Goal: Book appointment/travel/reservation

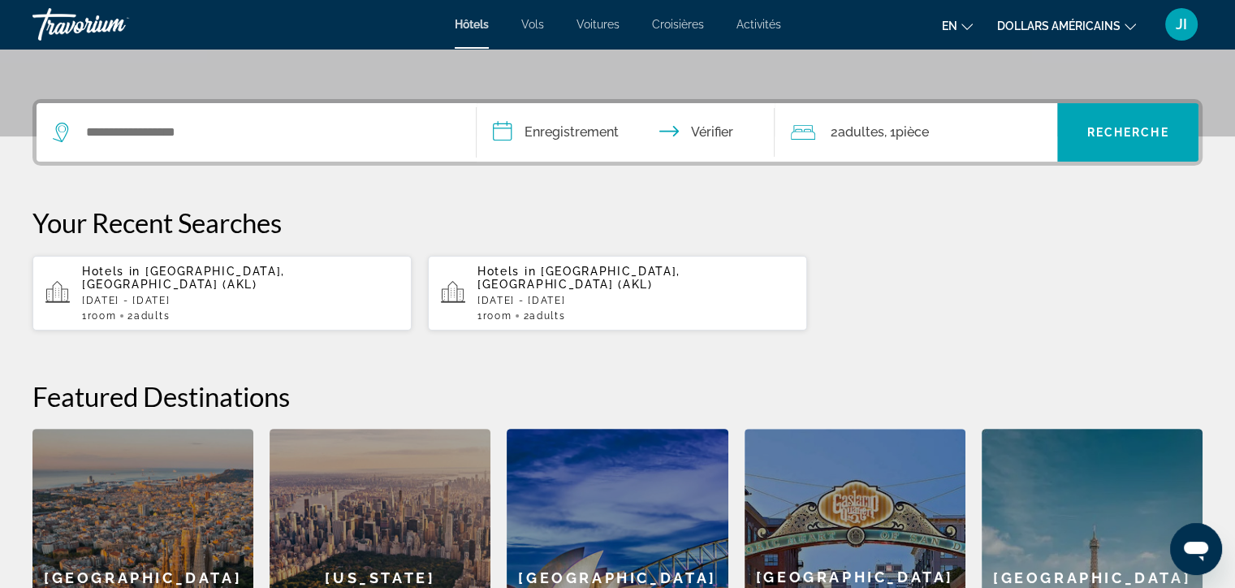
scroll to position [351, 0]
click at [240, 132] on input "Widget de recherche" at bounding box center [267, 132] width 367 height 24
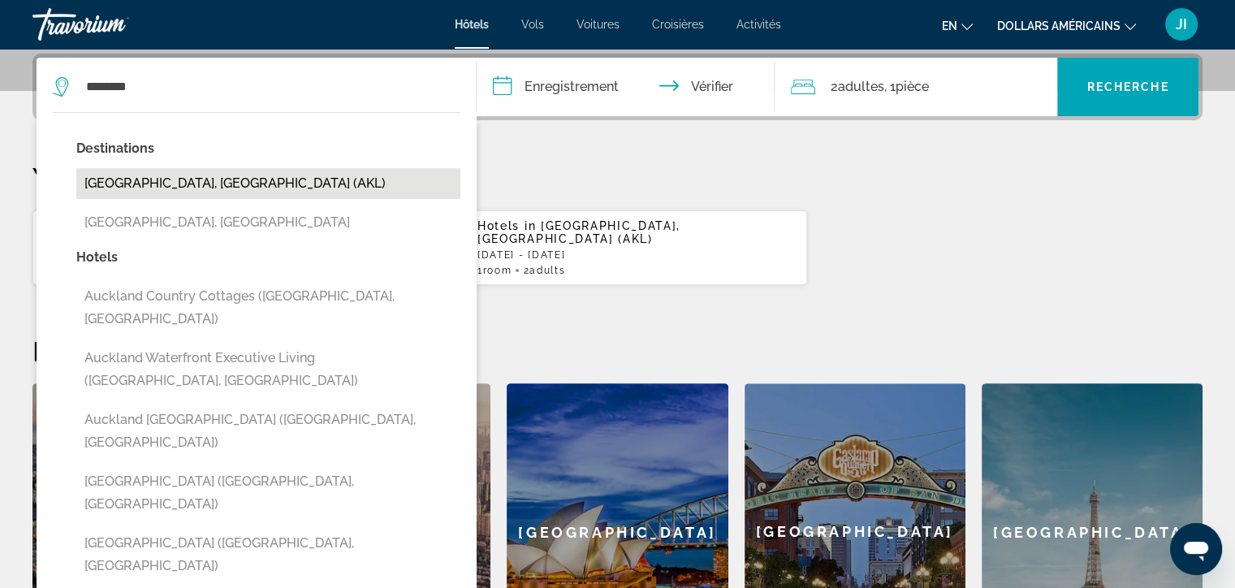
click at [218, 178] on button "Auckland, New Zealand (AKL)" at bounding box center [268, 183] width 384 height 31
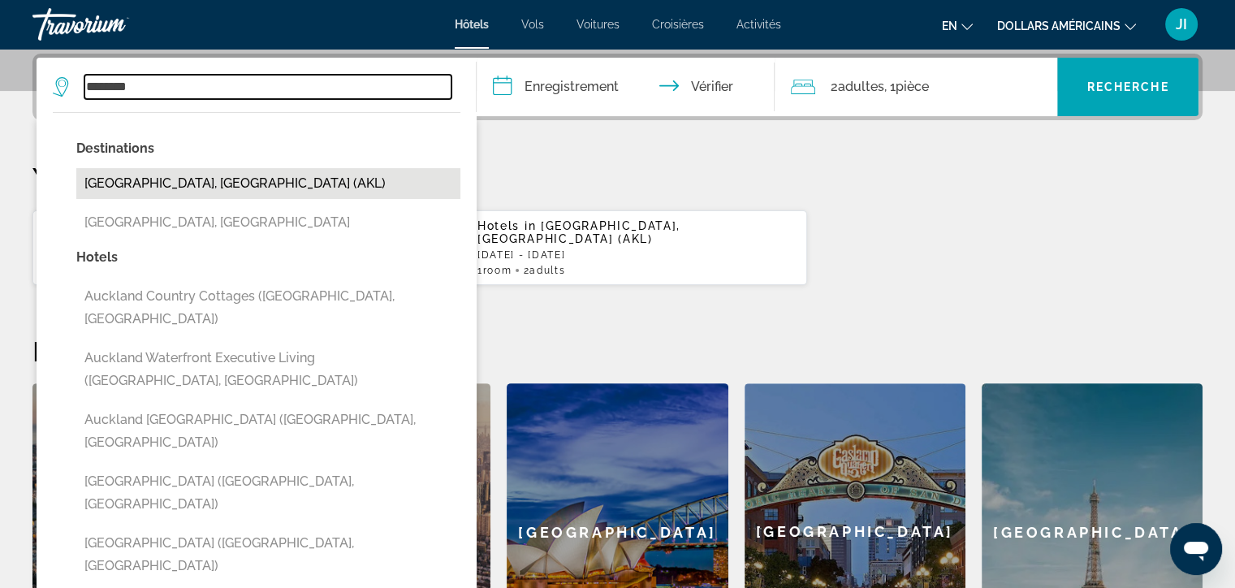
type input "**********"
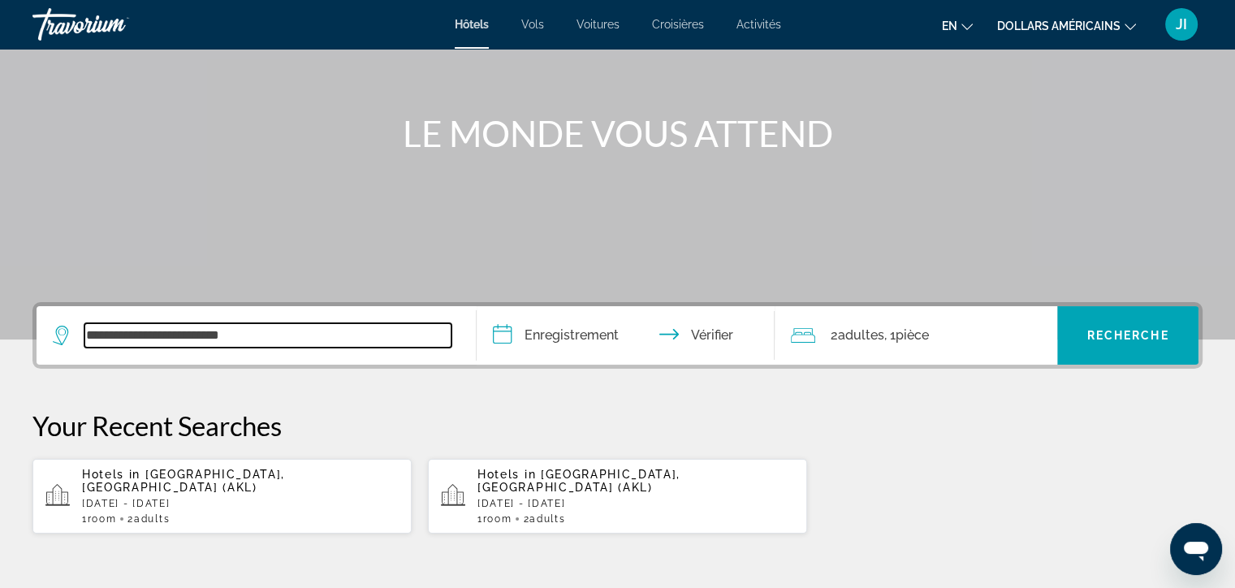
scroll to position [149, 0]
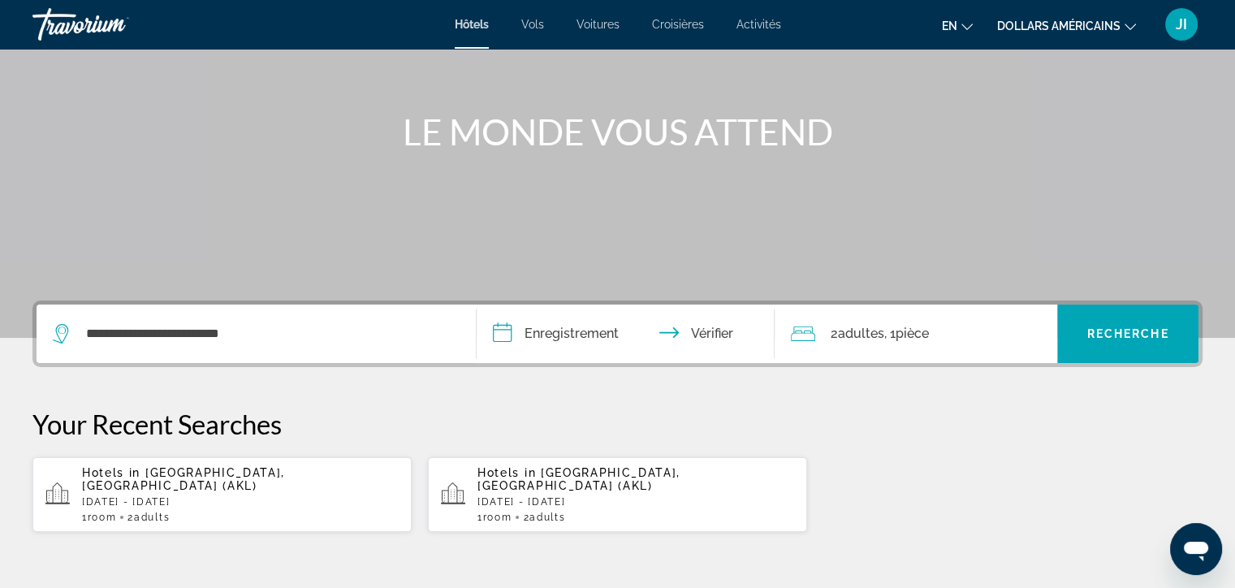
click at [552, 340] on input "**********" at bounding box center [629, 336] width 305 height 63
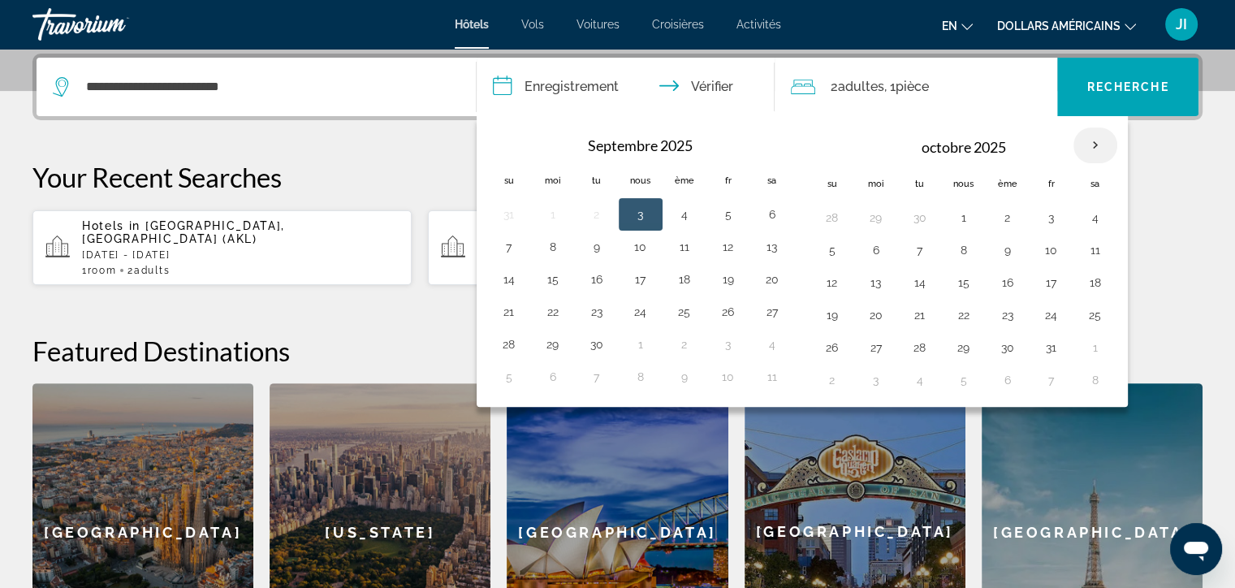
click at [1086, 145] on th "Mois prochain" at bounding box center [1096, 146] width 44 height 36
click at [1086, 144] on th "Mois prochain" at bounding box center [1096, 146] width 44 height 36
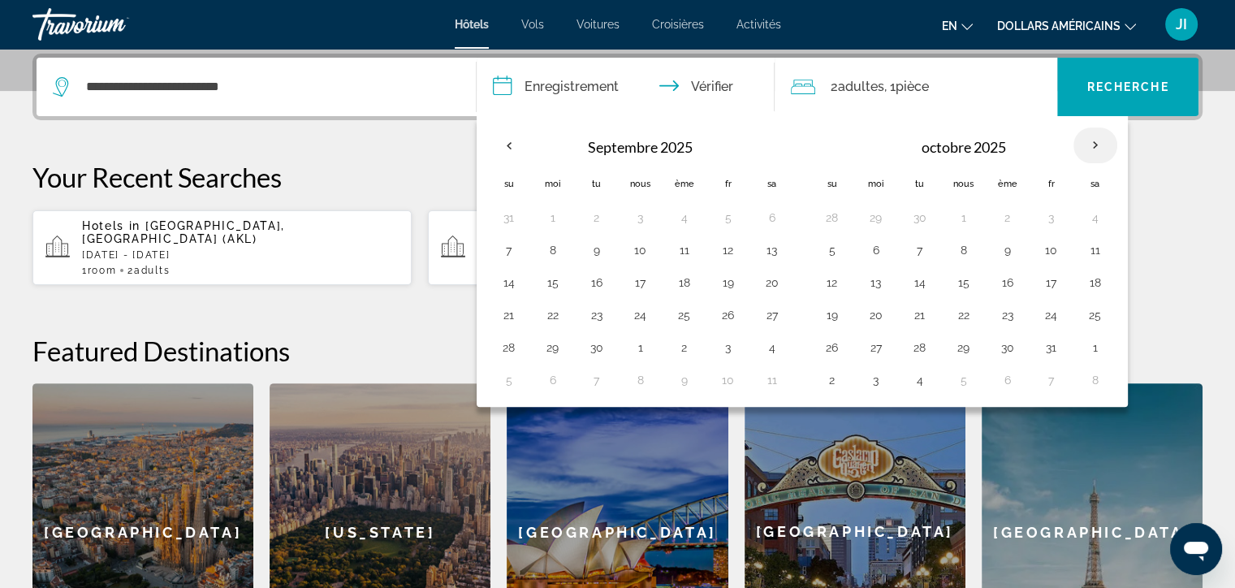
click at [1086, 144] on th "Mois prochain" at bounding box center [1096, 146] width 44 height 36
click at [1003, 223] on button "2" at bounding box center [1008, 217] width 26 height 23
click at [1097, 145] on th "Mois prochain" at bounding box center [1096, 146] width 44 height 36
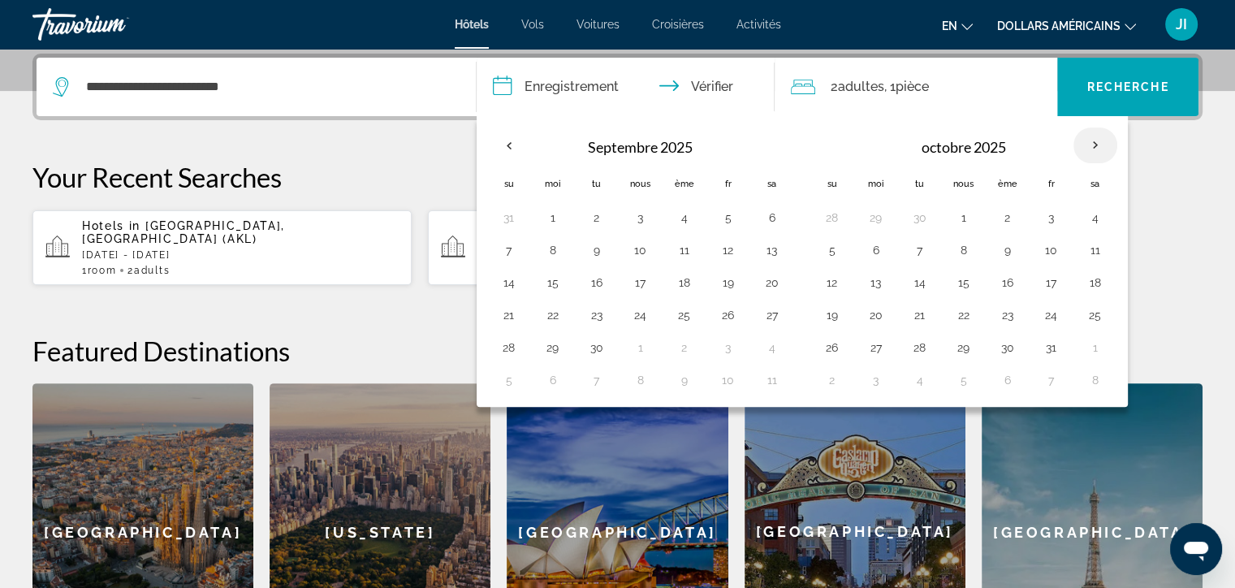
click at [1088, 147] on th "Mois prochain" at bounding box center [1096, 146] width 44 height 36
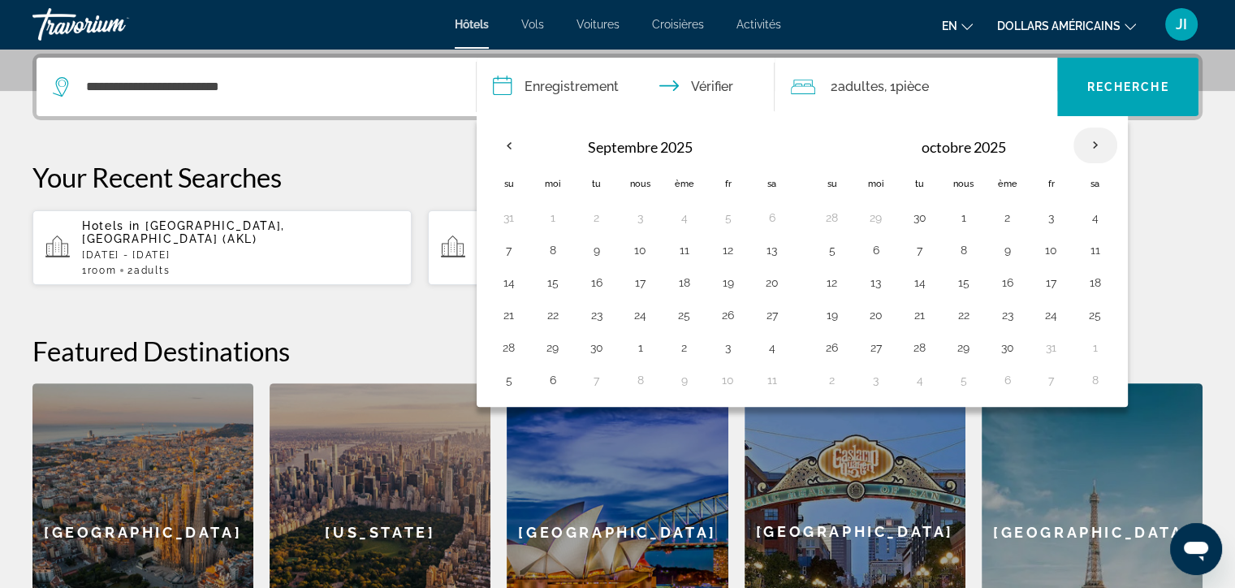
click at [1088, 147] on th "Mois prochain" at bounding box center [1096, 146] width 44 height 36
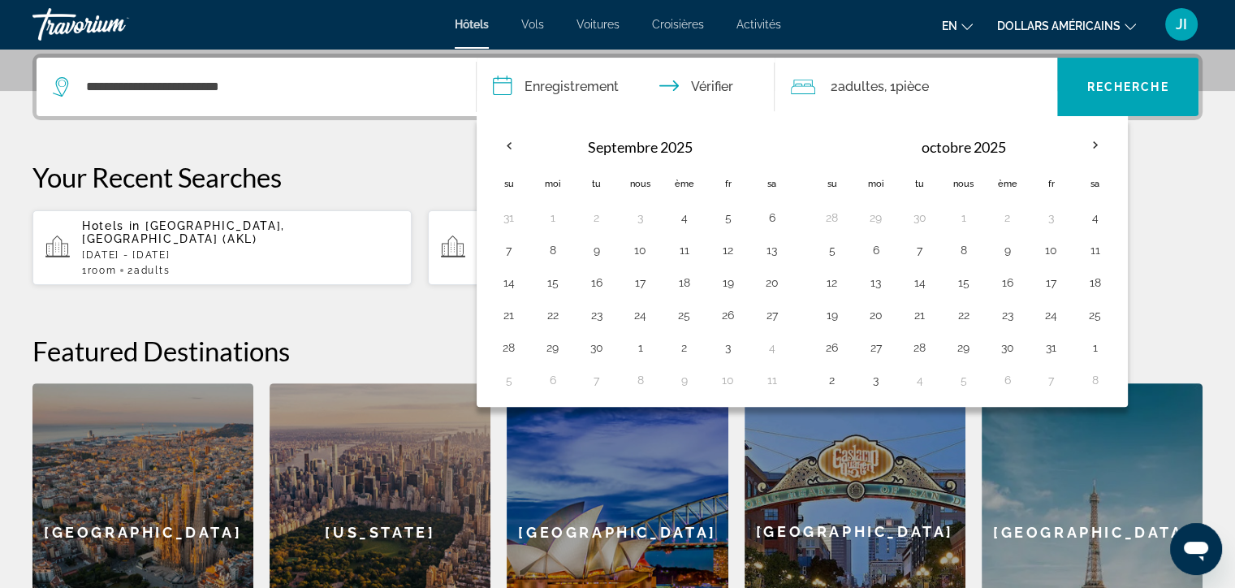
click at [1178, 197] on div "Your Recent Searches Hotels in Auckland, New Zealand (AKL) Sat, 06 Sep - Tue, 0…" at bounding box center [617, 223] width 1170 height 125
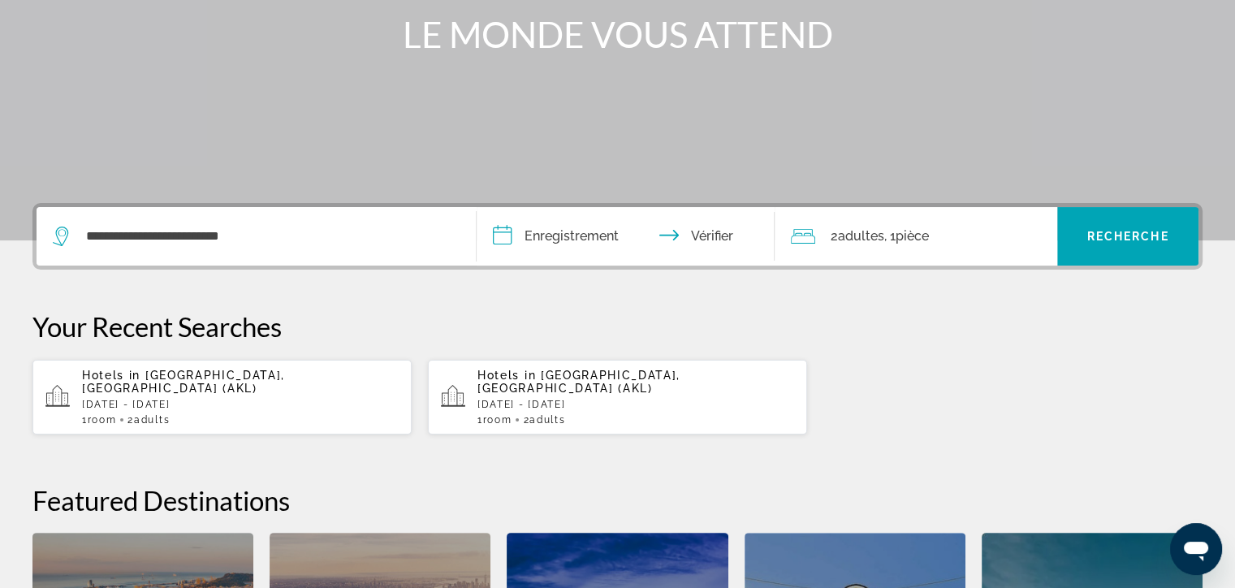
scroll to position [0, 0]
